Goal: Information Seeking & Learning: Check status

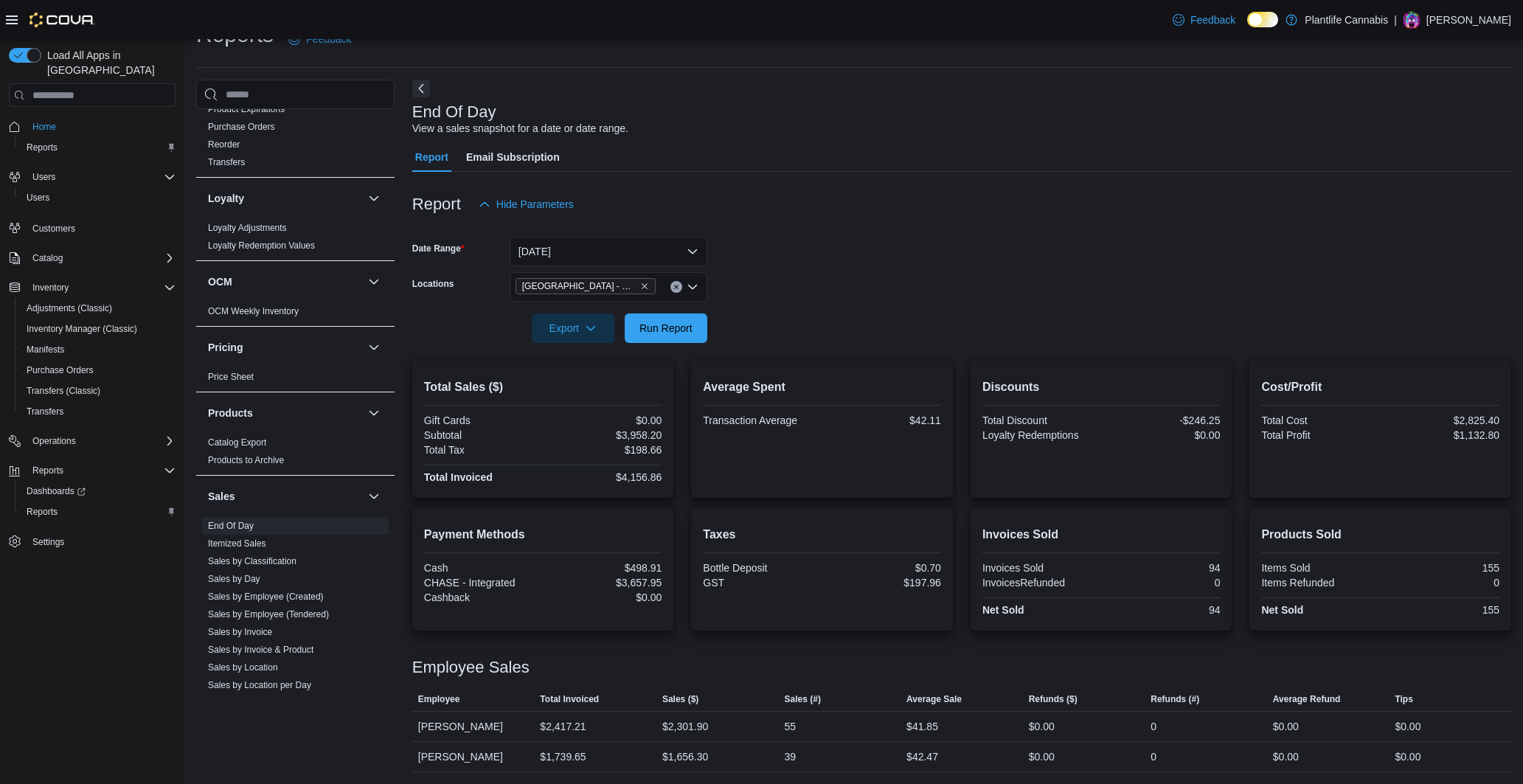
scroll to position [503, 0]
click at [678, 320] on span "Run Report" at bounding box center [666, 327] width 53 height 14
click at [639, 429] on div "$4,421.99" at bounding box center [604, 435] width 116 height 12
copy div "4,421.99"
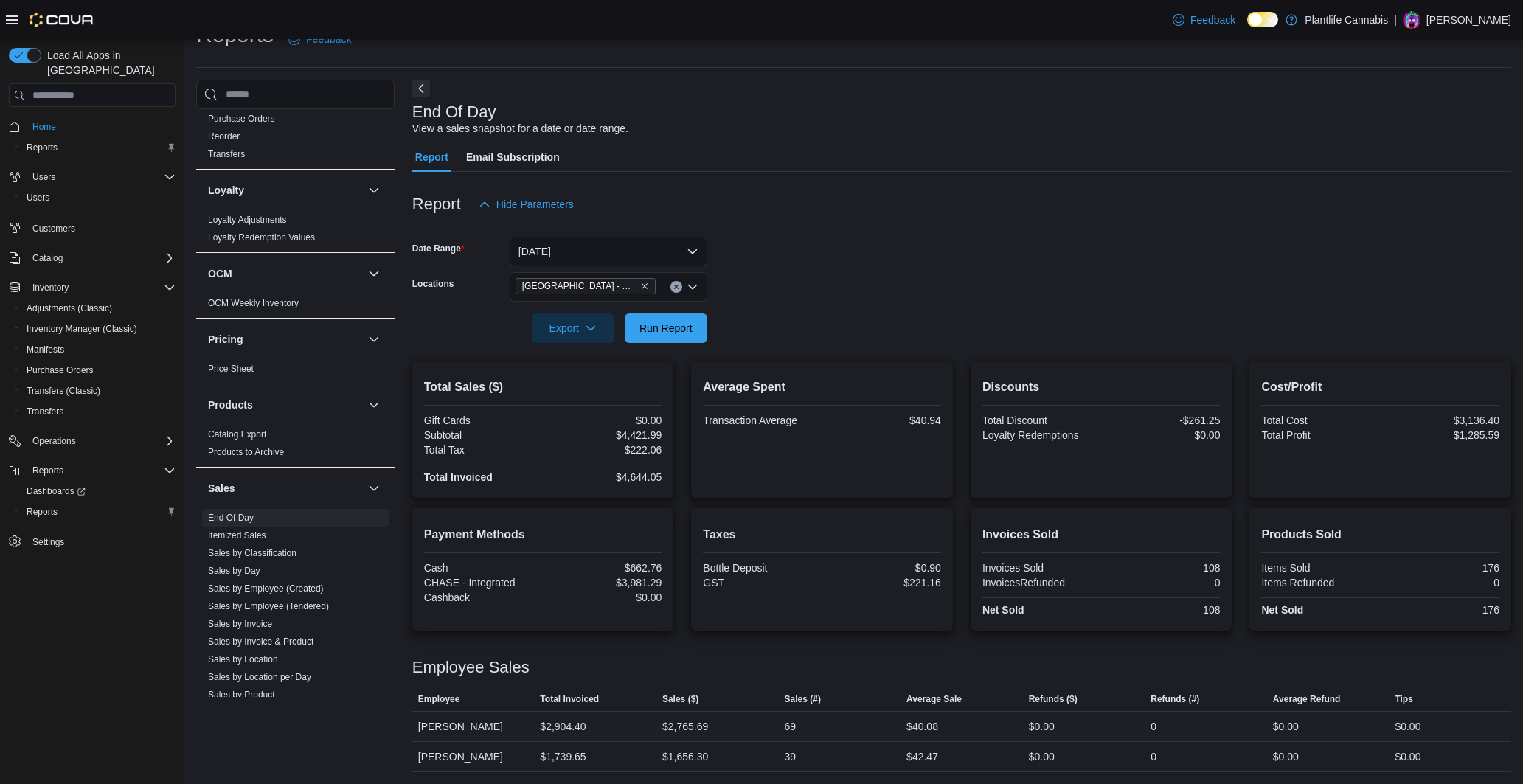
click at [694, 717] on div "$2,765.69" at bounding box center [685, 726] width 45 height 17
copy div "2,765.69"
click at [639, 472] on div "$4,644.05" at bounding box center [604, 477] width 116 height 12
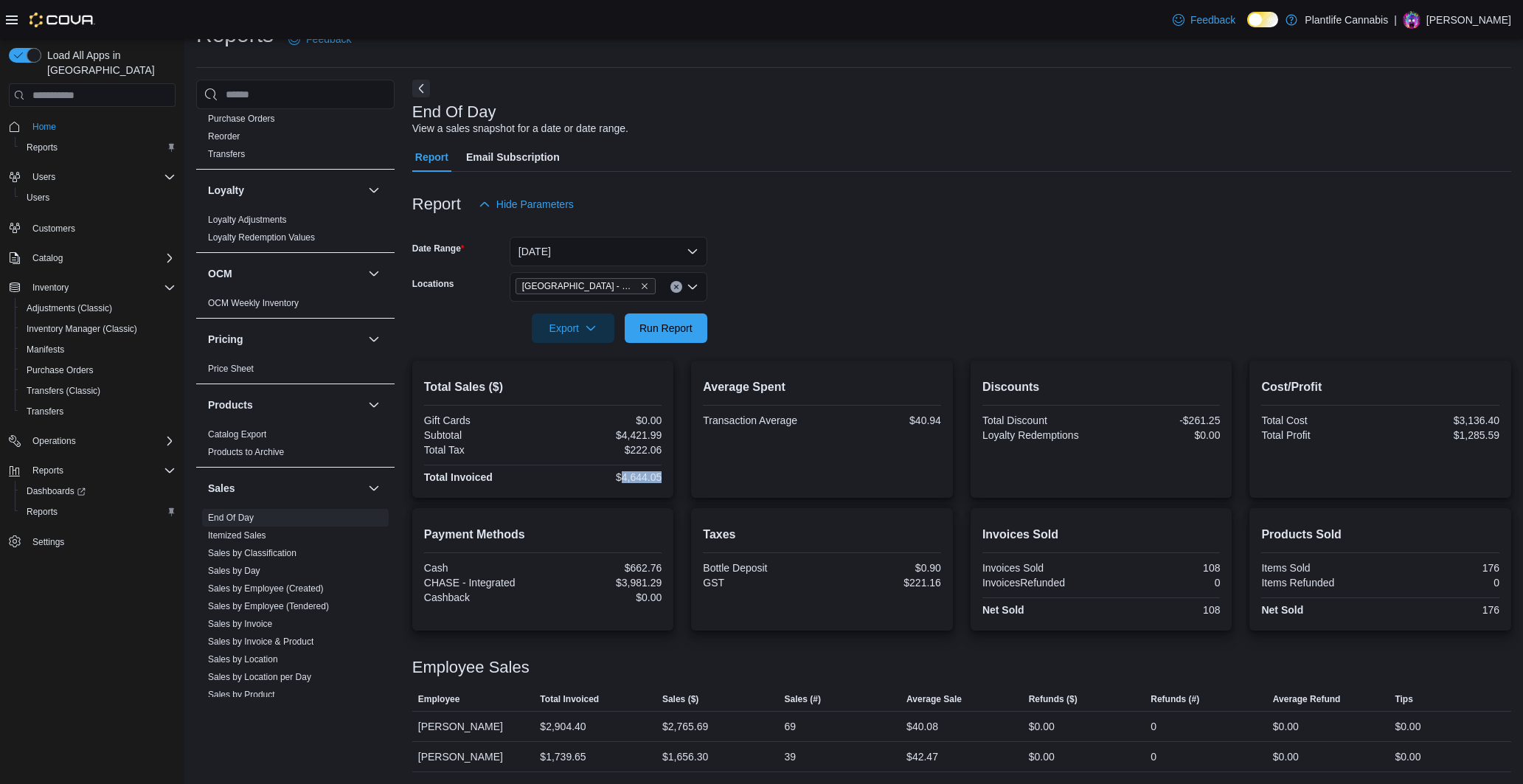
copy div "4,644.05"
click at [642, 577] on div "$3,981.29" at bounding box center [604, 582] width 116 height 12
copy div "3,981.29"
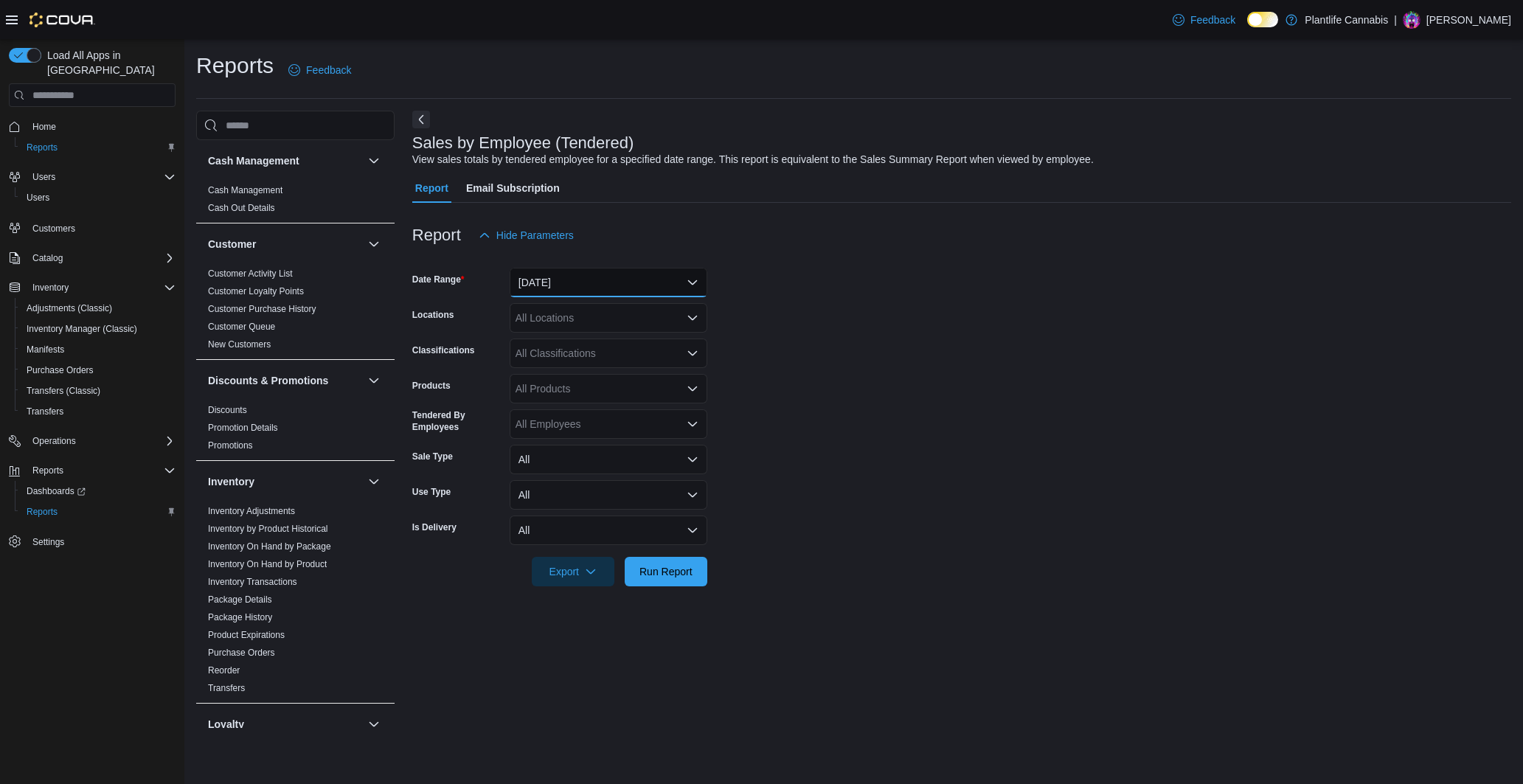
click at [591, 271] on button "[DATE]" at bounding box center [608, 283] width 198 height 30
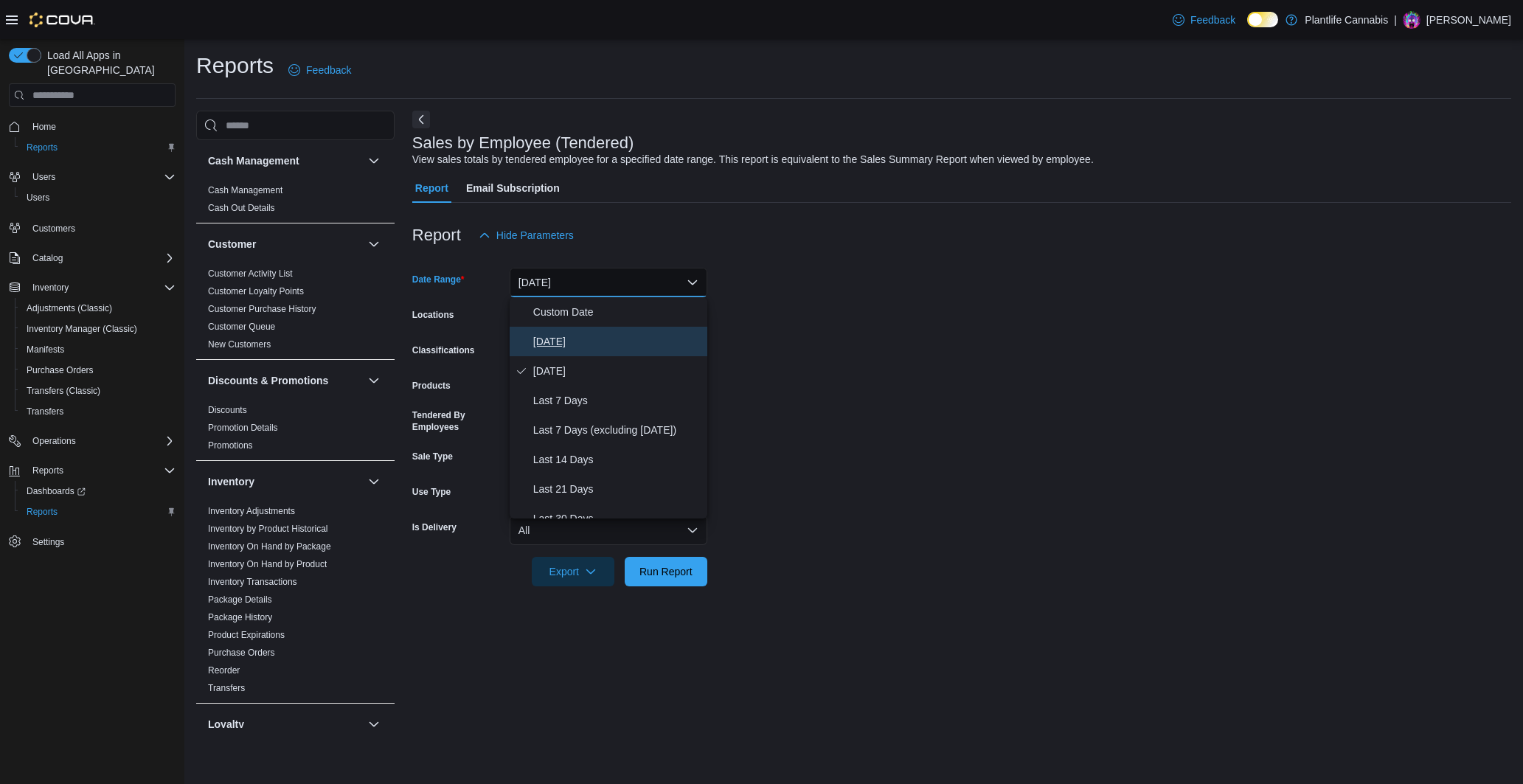
click at [555, 339] on span "[DATE]" at bounding box center [617, 341] width 168 height 17
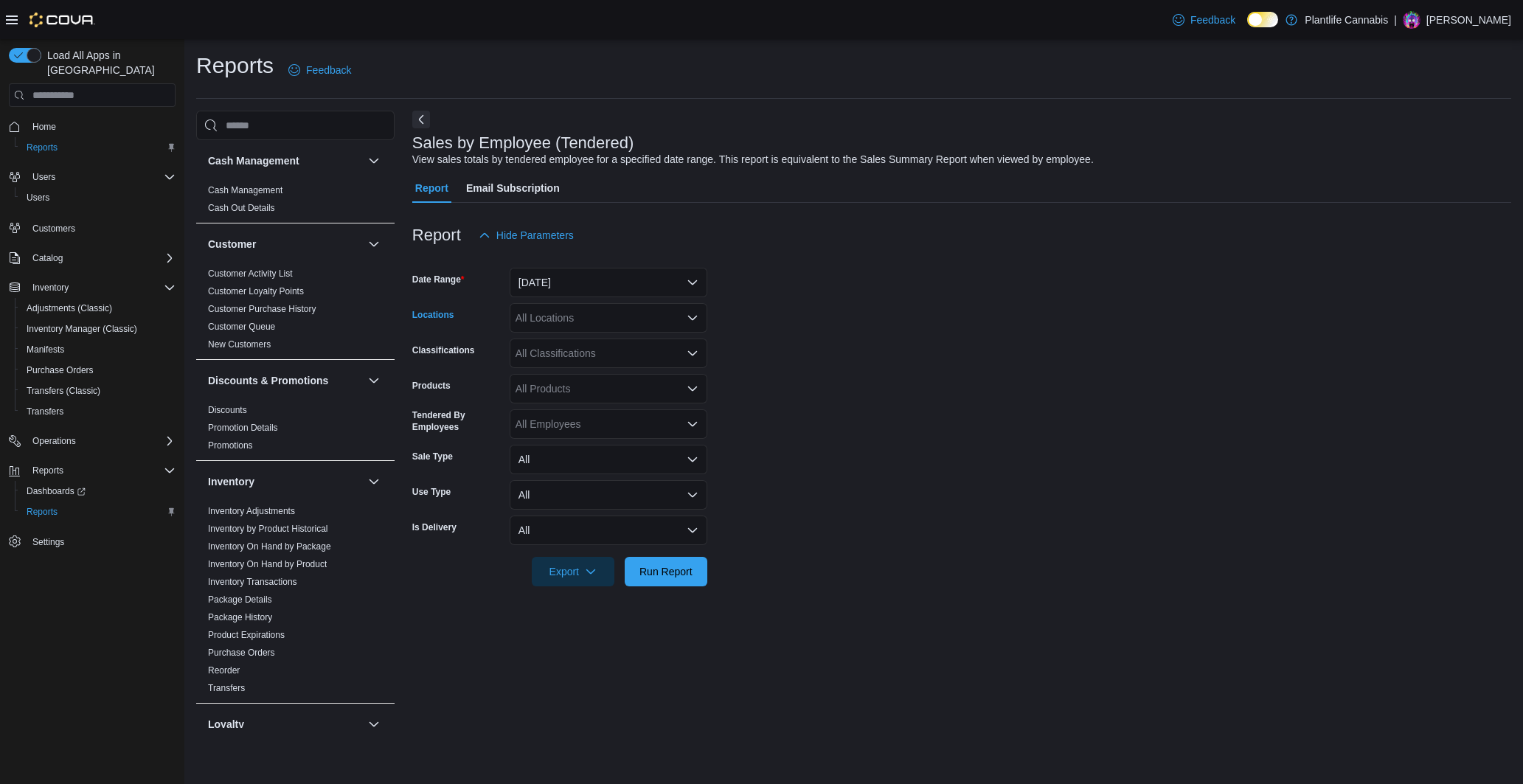
click at [560, 323] on div "All Locations" at bounding box center [608, 317] width 198 height 30
type input "******"
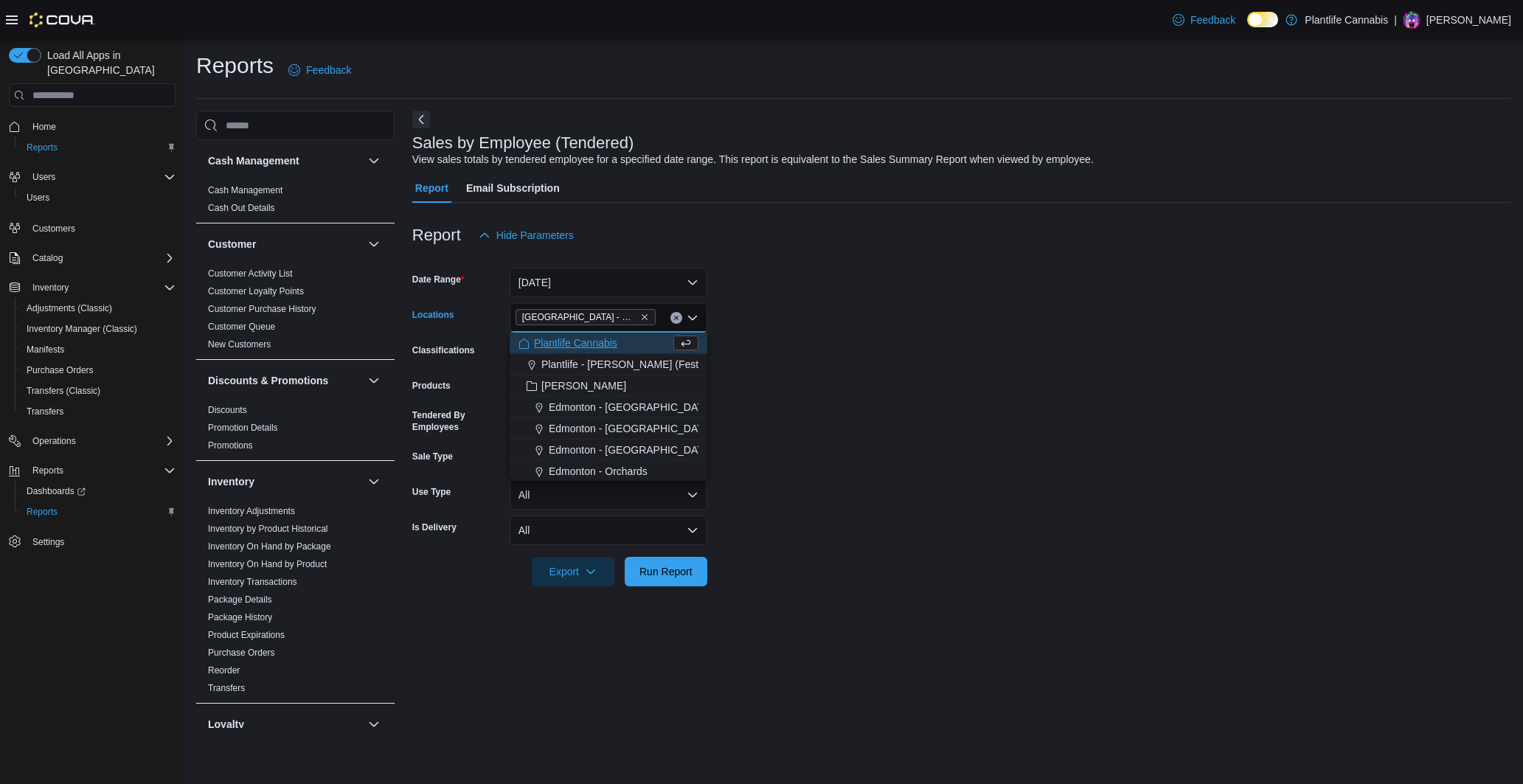
click at [802, 292] on form "Date Range [DATE] Locations [GEOGRAPHIC_DATA] - [GEOGRAPHIC_DATA] Combo box. Se…" at bounding box center [963, 418] width 1100 height 337
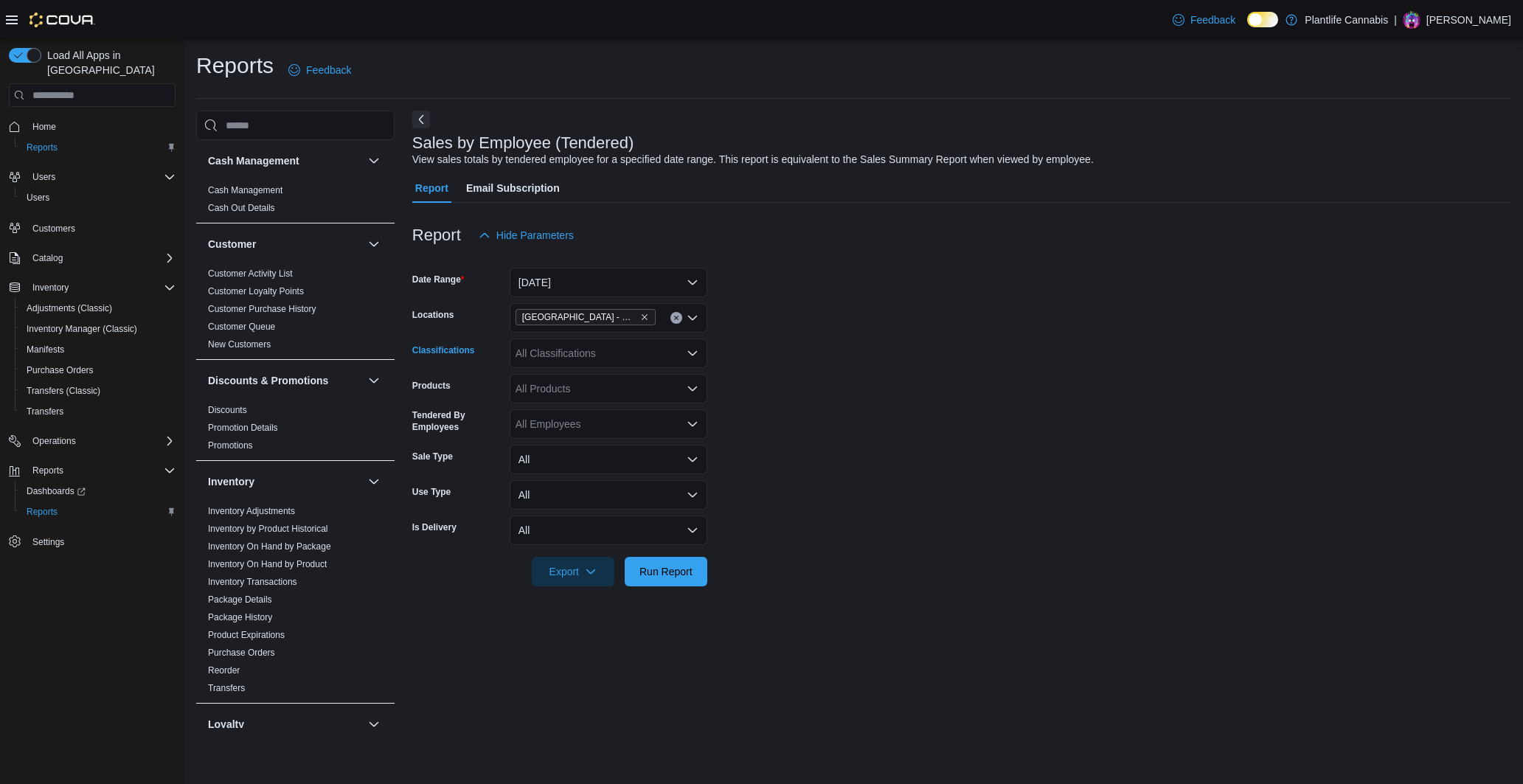
click at [611, 363] on div "All Classifications" at bounding box center [608, 353] width 198 height 30
type input "***"
click at [587, 388] on button "Accessory Group" at bounding box center [608, 379] width 198 height 21
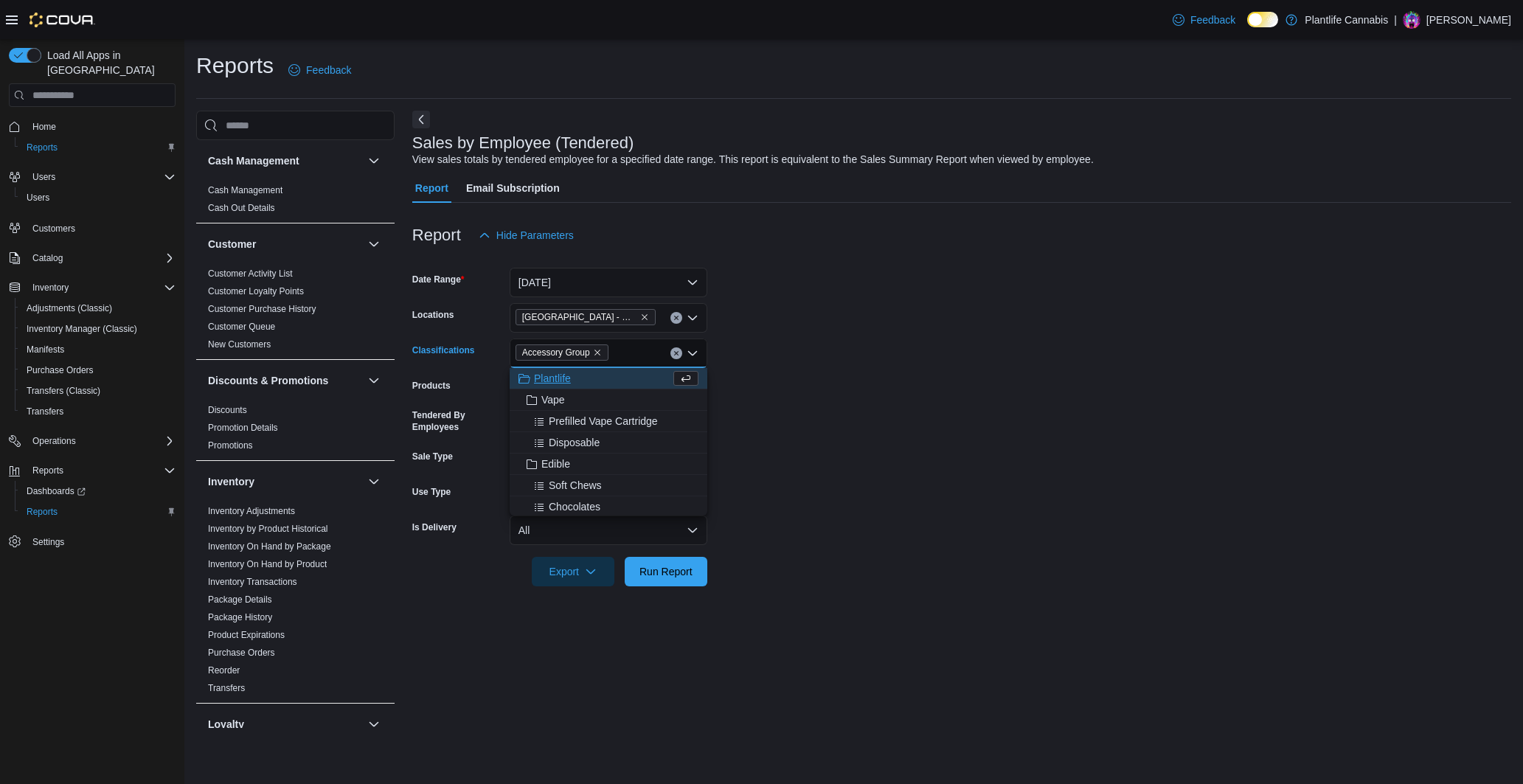
click at [862, 365] on form "Date Range [DATE] Locations [GEOGRAPHIC_DATA] - [GEOGRAPHIC_DATA] Market Classi…" at bounding box center [963, 418] width 1100 height 337
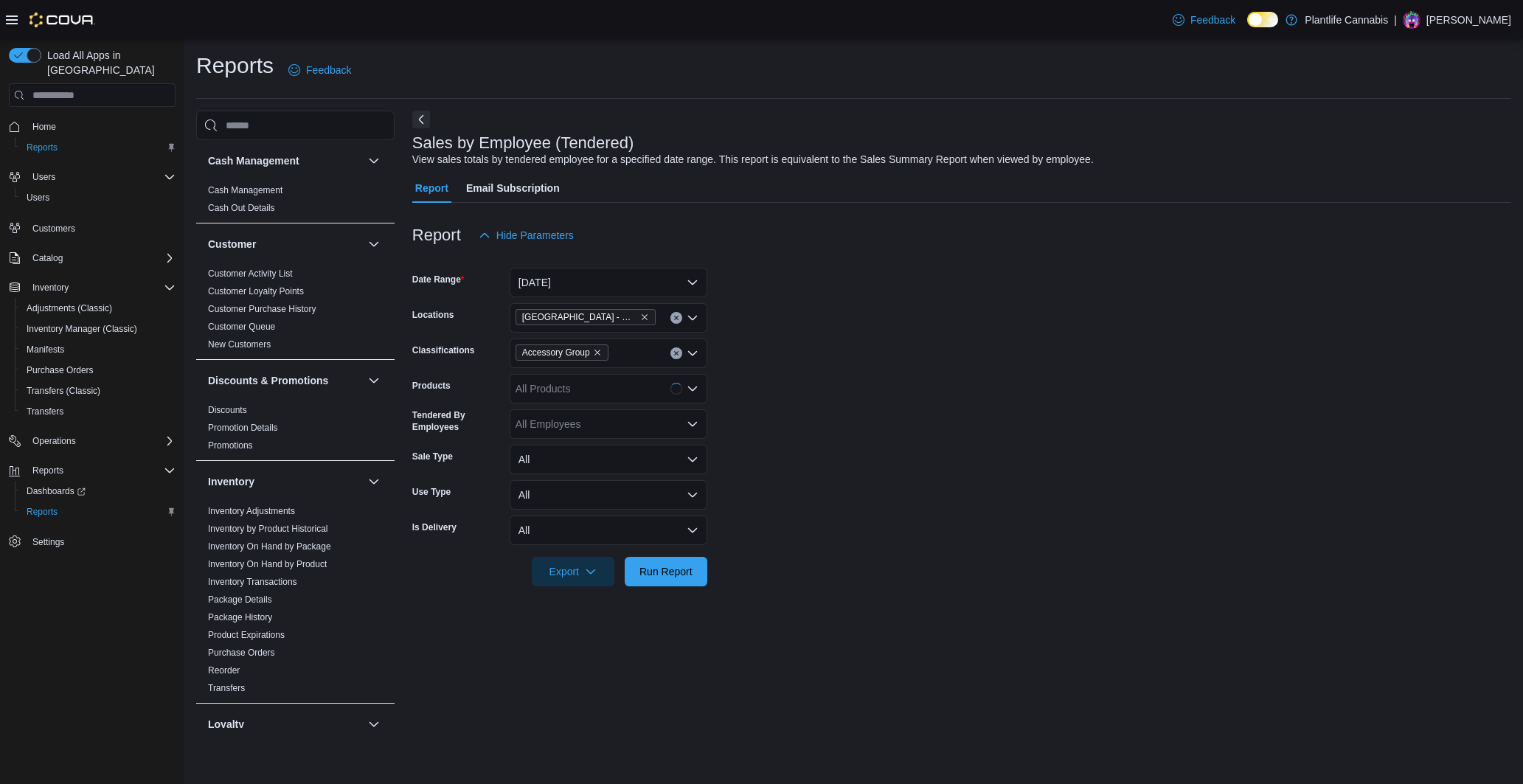
click at [668, 586] on div at bounding box center [963, 595] width 1100 height 17
click at [669, 580] on span "Run Report" at bounding box center [666, 571] width 65 height 30
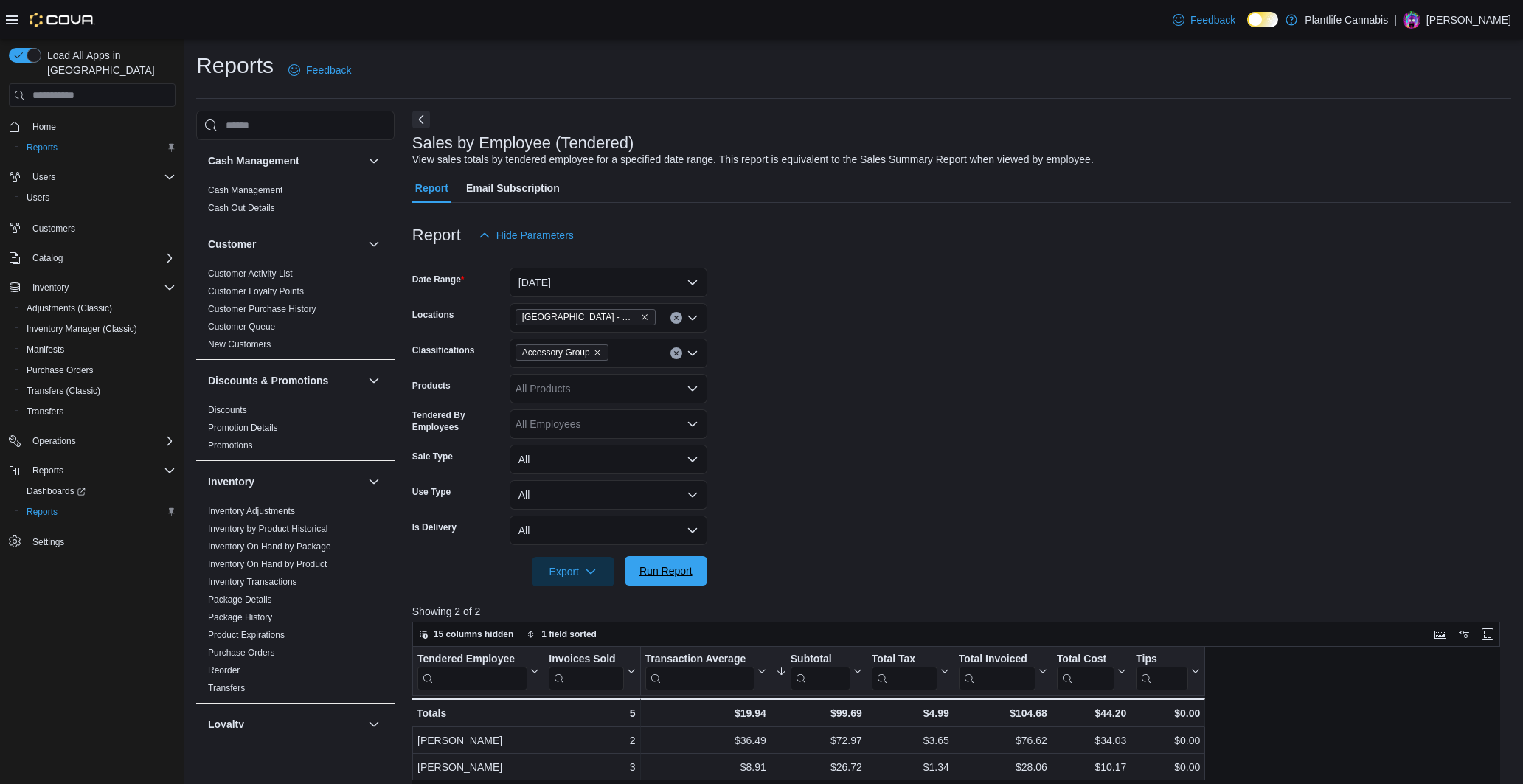
click at [685, 577] on span "Run Report" at bounding box center [666, 570] width 53 height 14
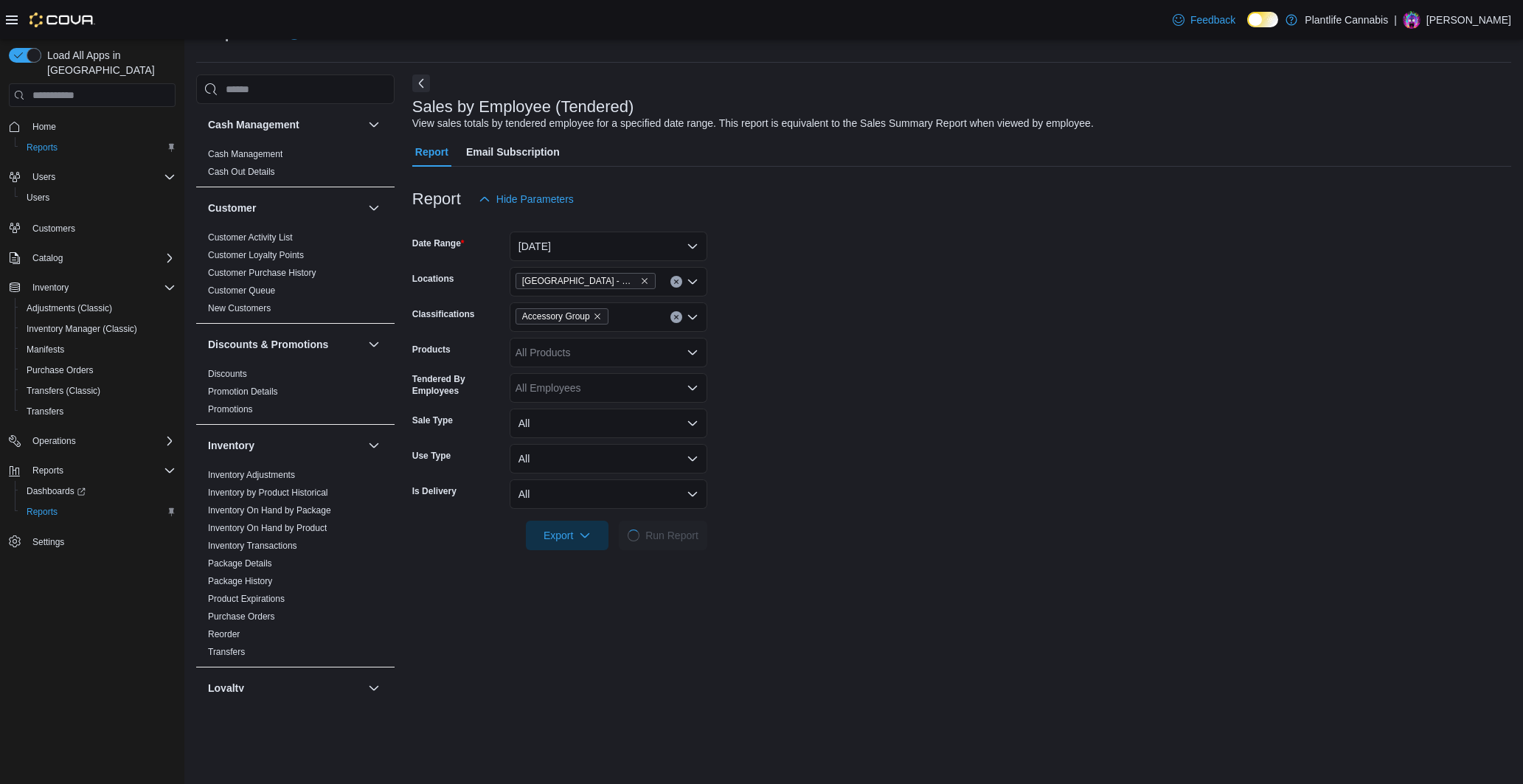
scroll to position [37, 0]
